Goal: Task Accomplishment & Management: Manage account settings

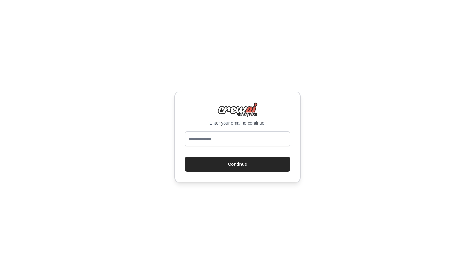
type input "**********"
click at [244, 165] on button "Continue" at bounding box center [237, 164] width 105 height 15
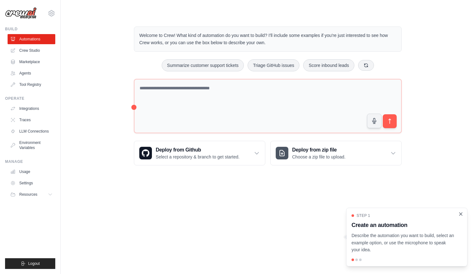
click at [462, 214] on icon "Close walkthrough" at bounding box center [461, 214] width 6 height 6
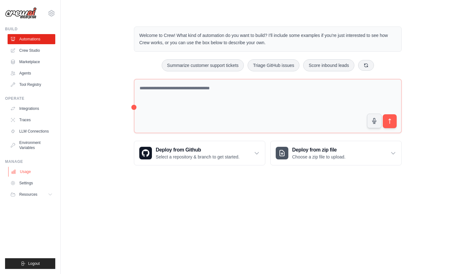
click at [36, 169] on link "Usage" at bounding box center [32, 172] width 48 height 10
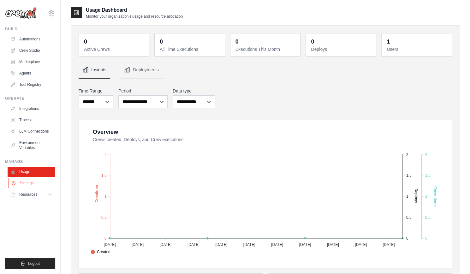
click at [34, 182] on link "Settings" at bounding box center [32, 183] width 48 height 10
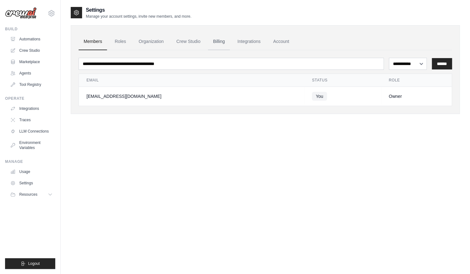
click at [216, 41] on link "Billing" at bounding box center [219, 41] width 22 height 17
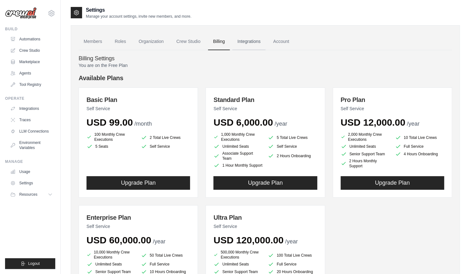
click at [253, 41] on link "Integrations" at bounding box center [248, 41] width 33 height 17
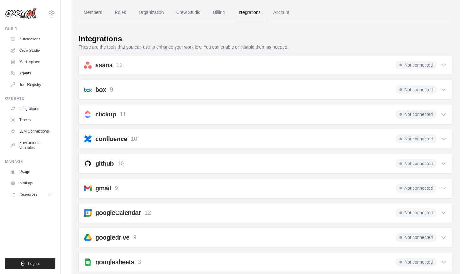
scroll to position [28, 0]
click at [250, 62] on div "asana 12 Not connected" at bounding box center [265, 65] width 363 height 9
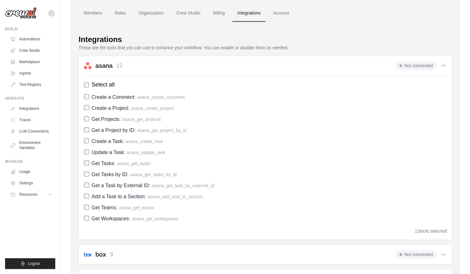
click at [250, 62] on div "asana 12 Not connected" at bounding box center [265, 65] width 363 height 9
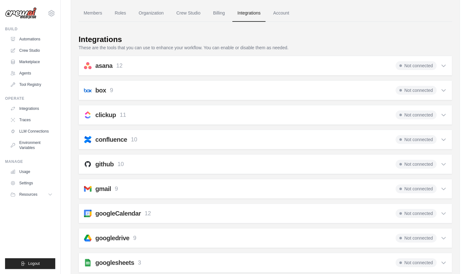
click at [236, 156] on div "github 10 Not connected Select all Create an Issue: github_create_issue Update …" at bounding box center [265, 164] width 373 height 20
click at [233, 167] on div "github 10 Not connected Select all Create an Issue: github_create_issue Update …" at bounding box center [265, 164] width 373 height 20
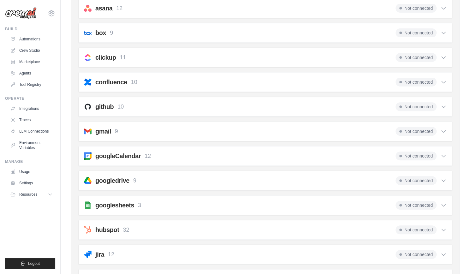
scroll to position [86, 0]
click at [198, 125] on div "gmail 9 Not connected Select all Send an Email: gmail_send_email Get an Email b…" at bounding box center [265, 132] width 373 height 20
click at [446, 128] on icon at bounding box center [443, 131] width 6 height 6
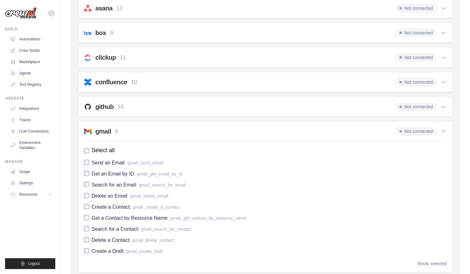
click at [446, 128] on icon at bounding box center [443, 131] width 6 height 6
